Goal: Task Accomplishment & Management: Use online tool/utility

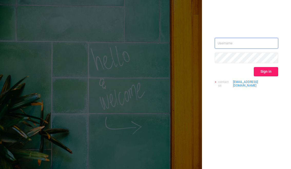
type input "[EMAIL_ADDRESS][DOMAIN_NAME]"
click at [259, 68] on button "Sign in" at bounding box center [266, 71] width 24 height 9
type input "[EMAIL_ADDRESS][DOMAIN_NAME]"
click at [270, 71] on button "Sign in" at bounding box center [266, 71] width 24 height 9
